Goal: Find specific page/section: Find specific page/section

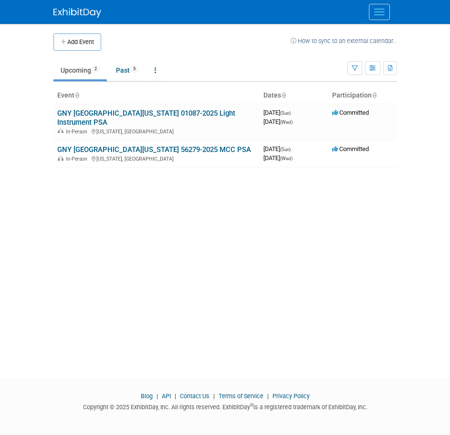
click at [376, 6] on button "Menu" at bounding box center [379, 12] width 21 height 16
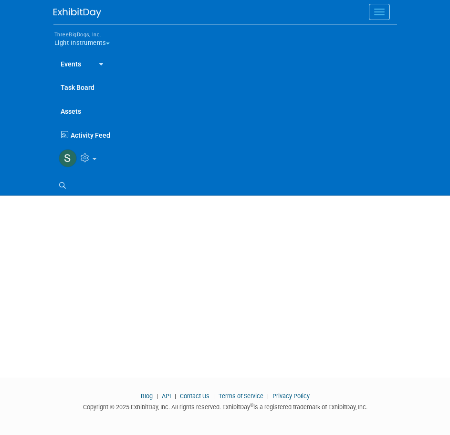
click at [109, 43] on span "button" at bounding box center [108, 43] width 4 height 2
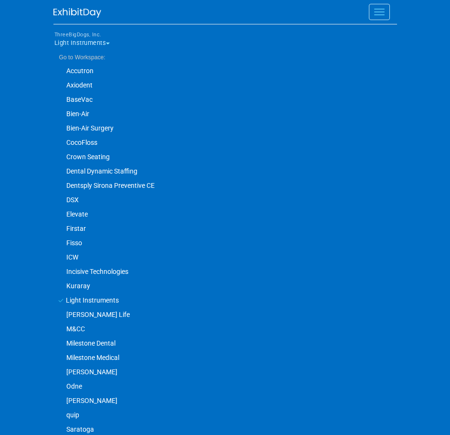
scroll to position [33, 0]
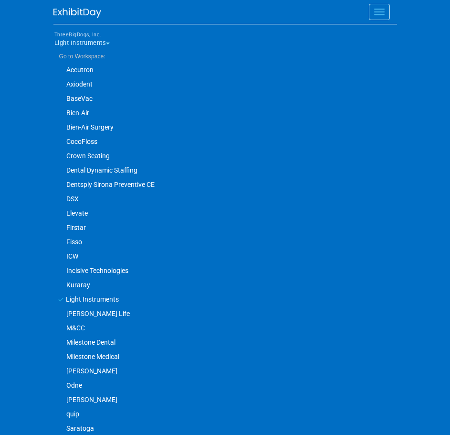
click at [149, 184] on link "Dentsply Sirona Preventive CE" at bounding box center [220, 184] width 335 height 14
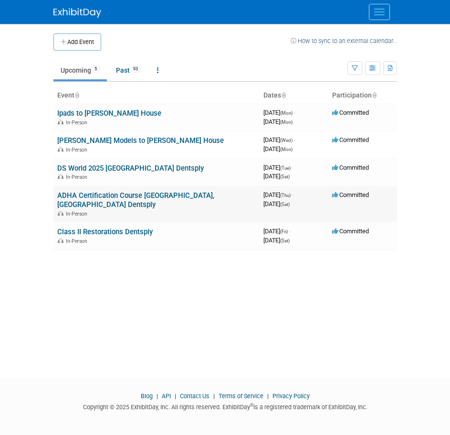
click at [98, 195] on link "ADHA Certification Course [GEOGRAPHIC_DATA], [GEOGRAPHIC_DATA] Dentsply" at bounding box center [135, 200] width 157 height 18
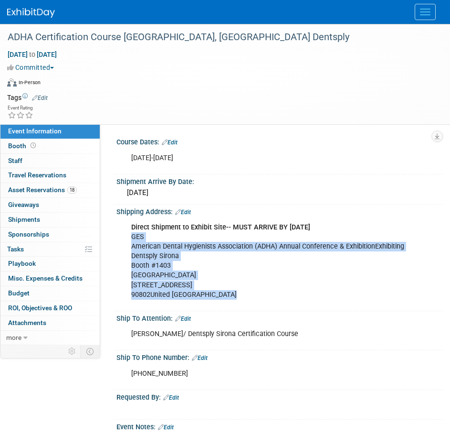
drag, startPoint x: 127, startPoint y: 235, endPoint x: 255, endPoint y: 293, distance: 141.0
click at [255, 293] on div "Direct Shipment to Exhibit Site-- MUST ARRIVE BY [DATE] GES American Dental Hyg…" at bounding box center [275, 261] width 301 height 86
copy div "GES American Dental Hygienists Association (ADHA) Annual Conference & Exhibitio…"
